Goal: Obtain resource: Obtain resource

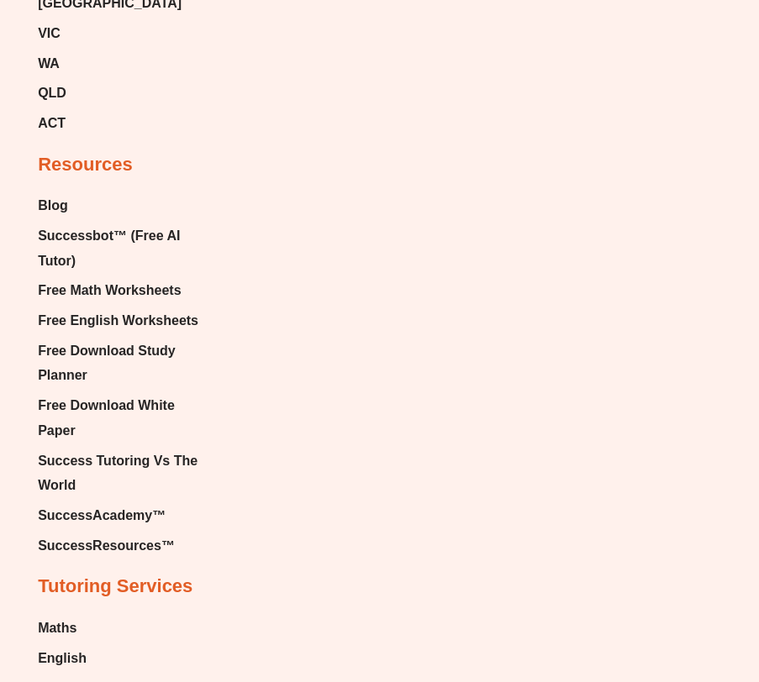
scroll to position [10551, 0]
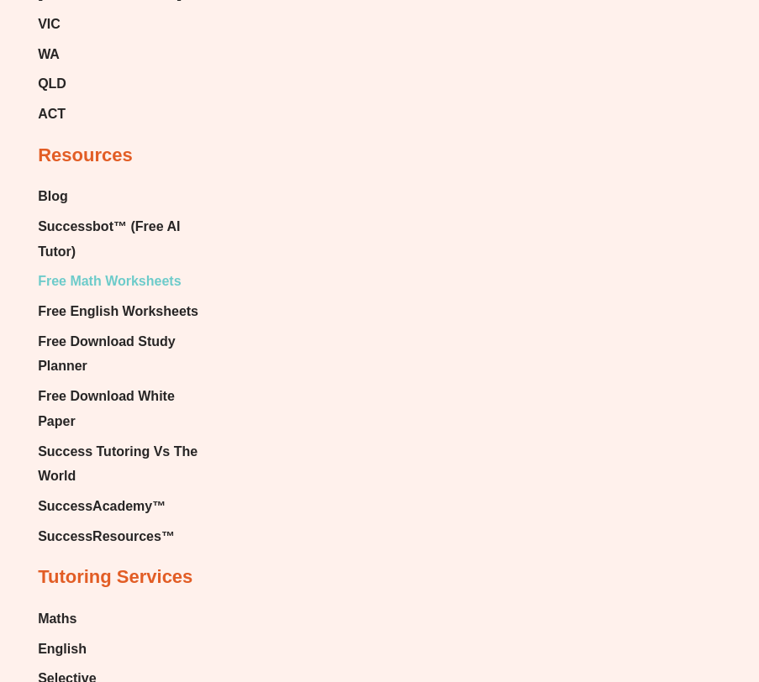
click at [75, 269] on span "Free Math Worksheets" at bounding box center [109, 281] width 143 height 25
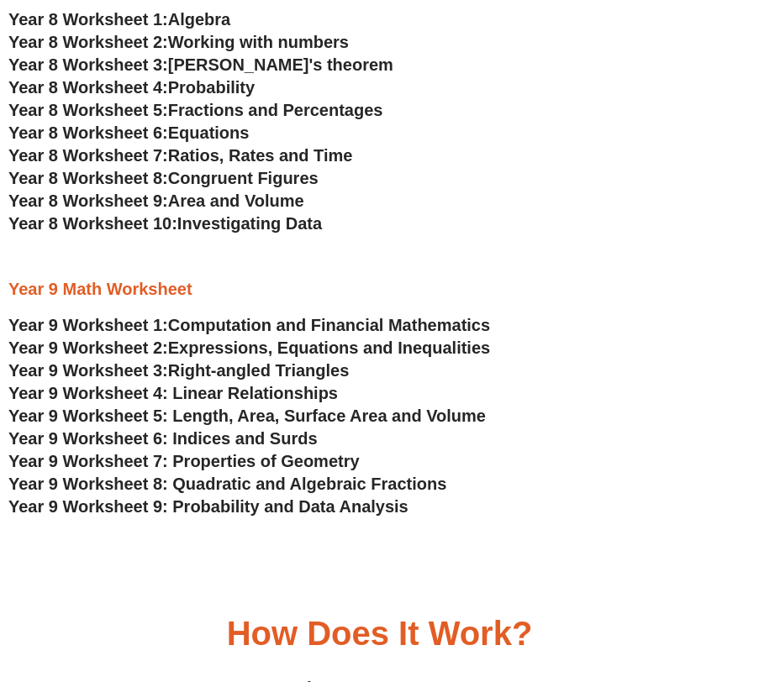
scroll to position [4265, 0]
